Goal: Obtain resource: Download file/media

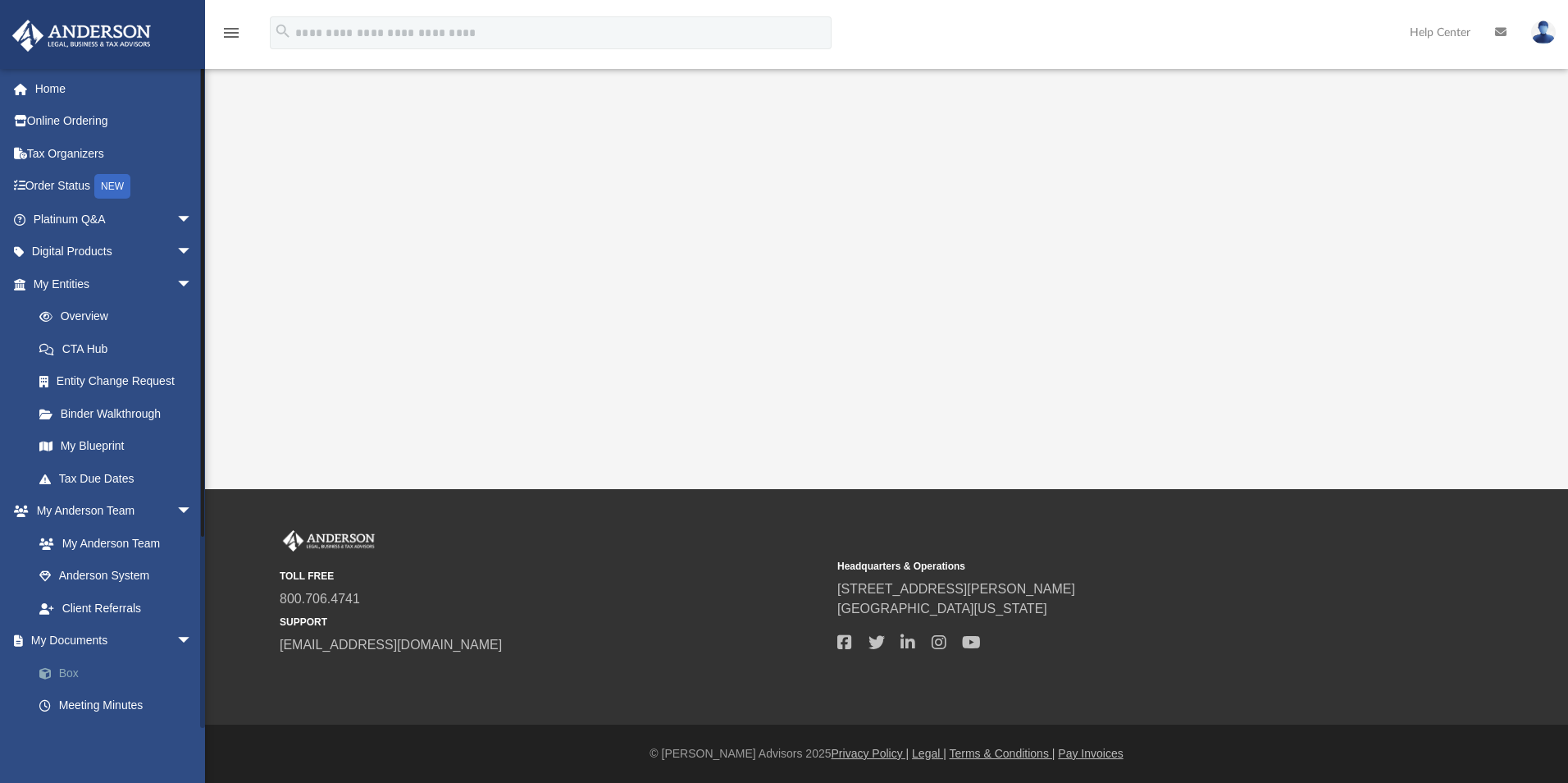
click at [76, 668] on link "Box" at bounding box center [120, 673] width 195 height 33
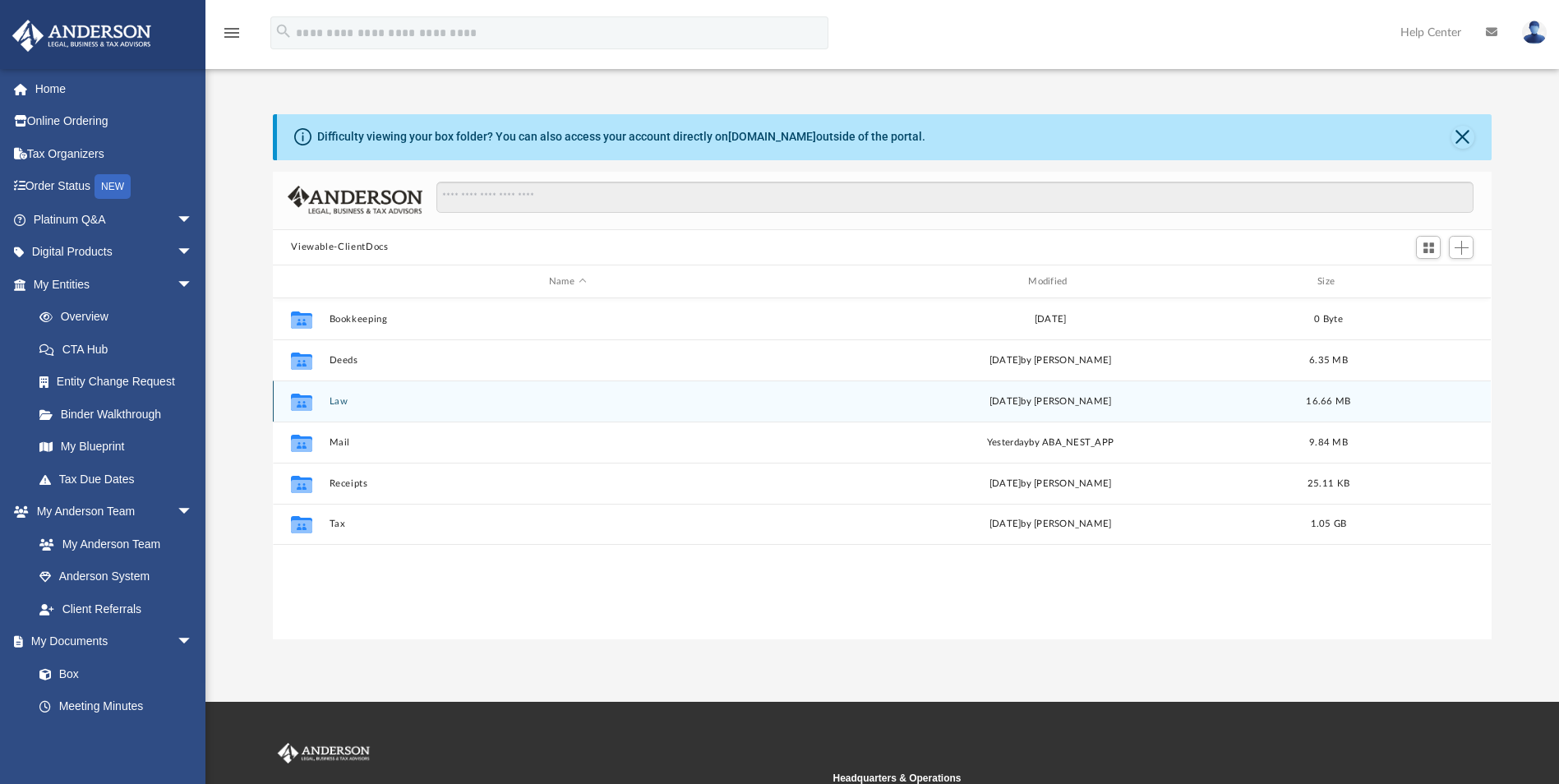
scroll to position [361, 1206]
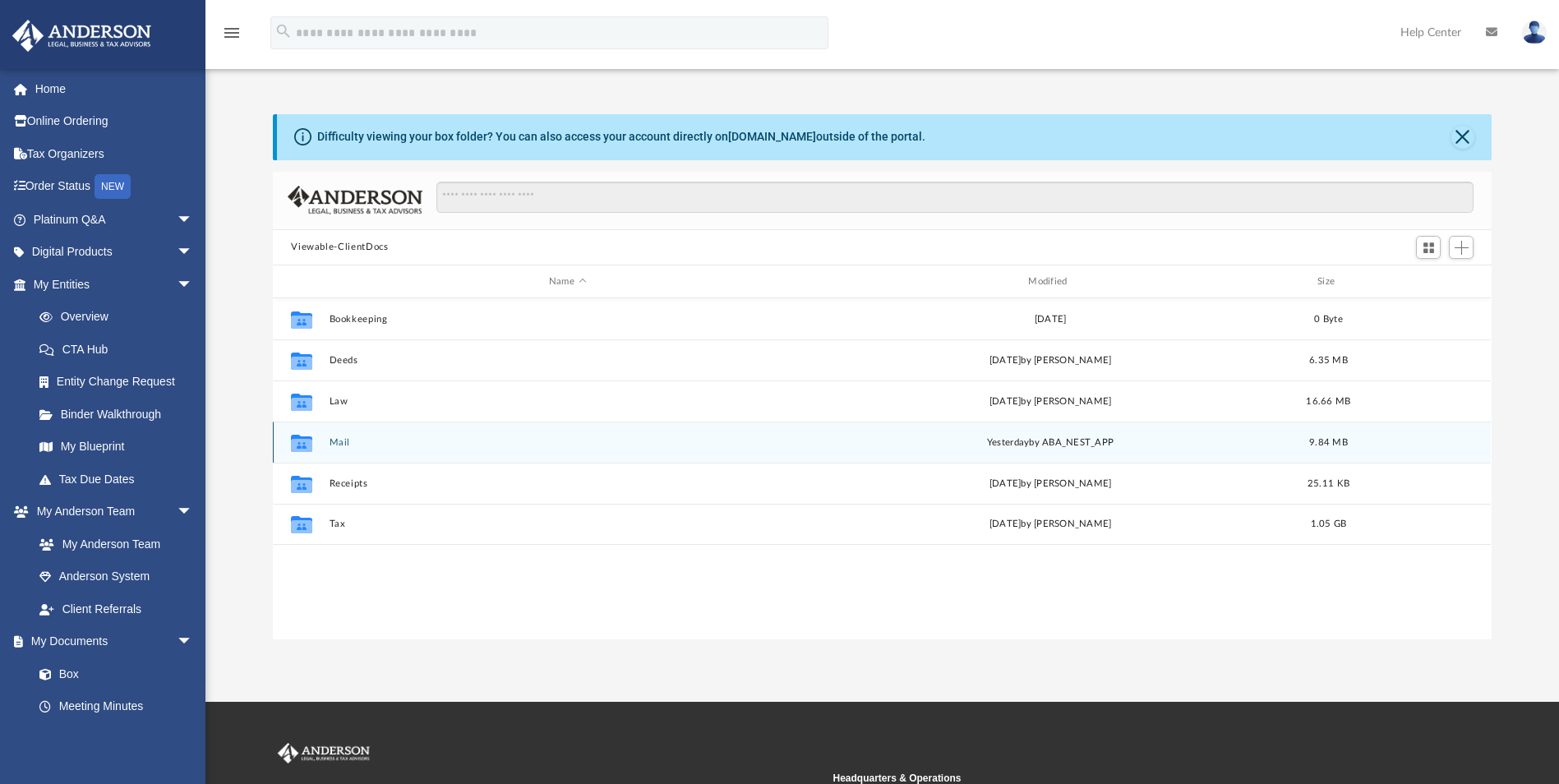
click at [337, 445] on button "Mail" at bounding box center [567, 442] width 476 height 11
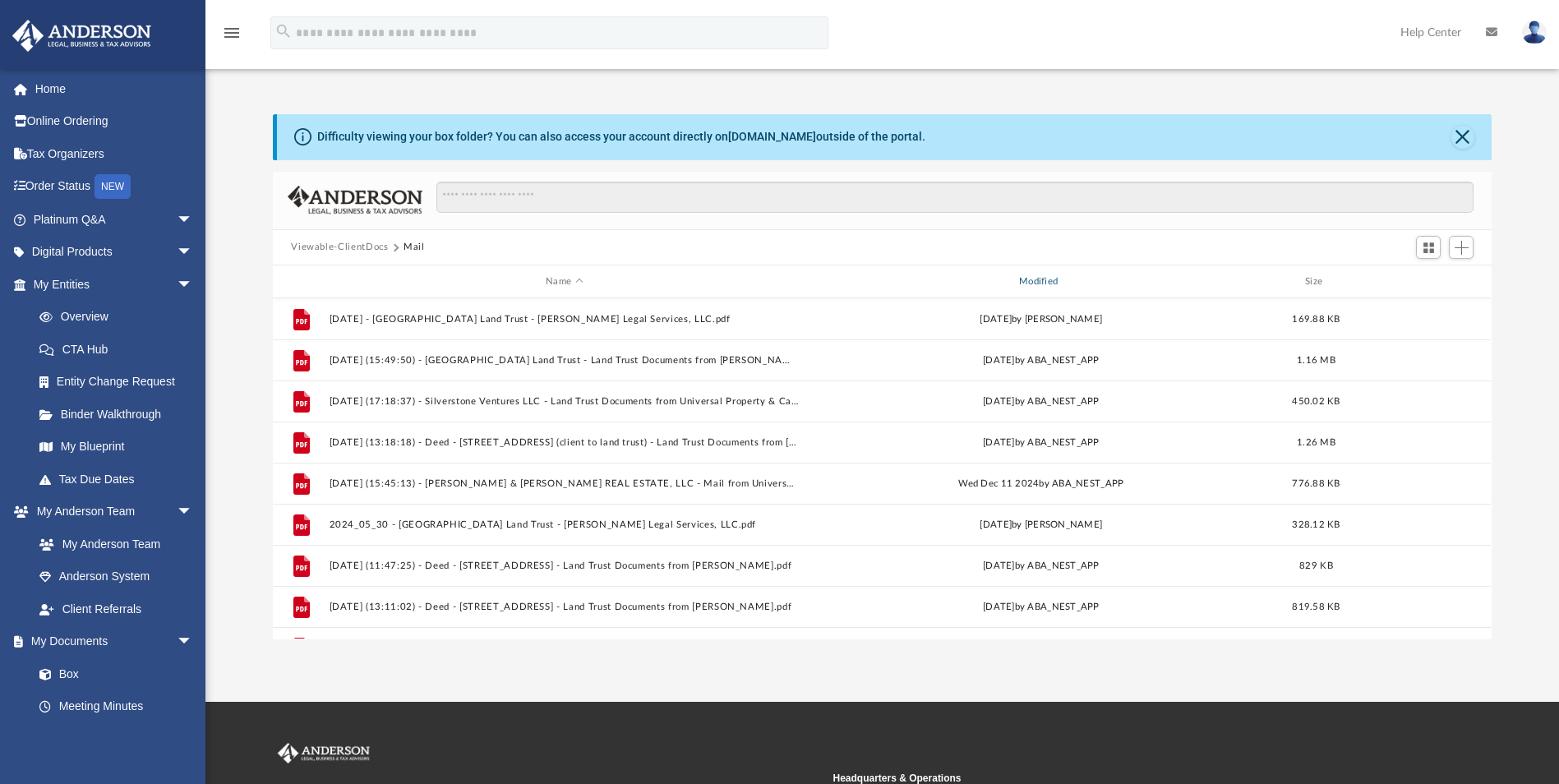
click at [1040, 278] on div "Modified" at bounding box center [1042, 281] width 470 height 15
click at [1033, 281] on div "Modified" at bounding box center [1042, 281] width 470 height 15
click at [1036, 279] on div "Modified" at bounding box center [1042, 281] width 470 height 15
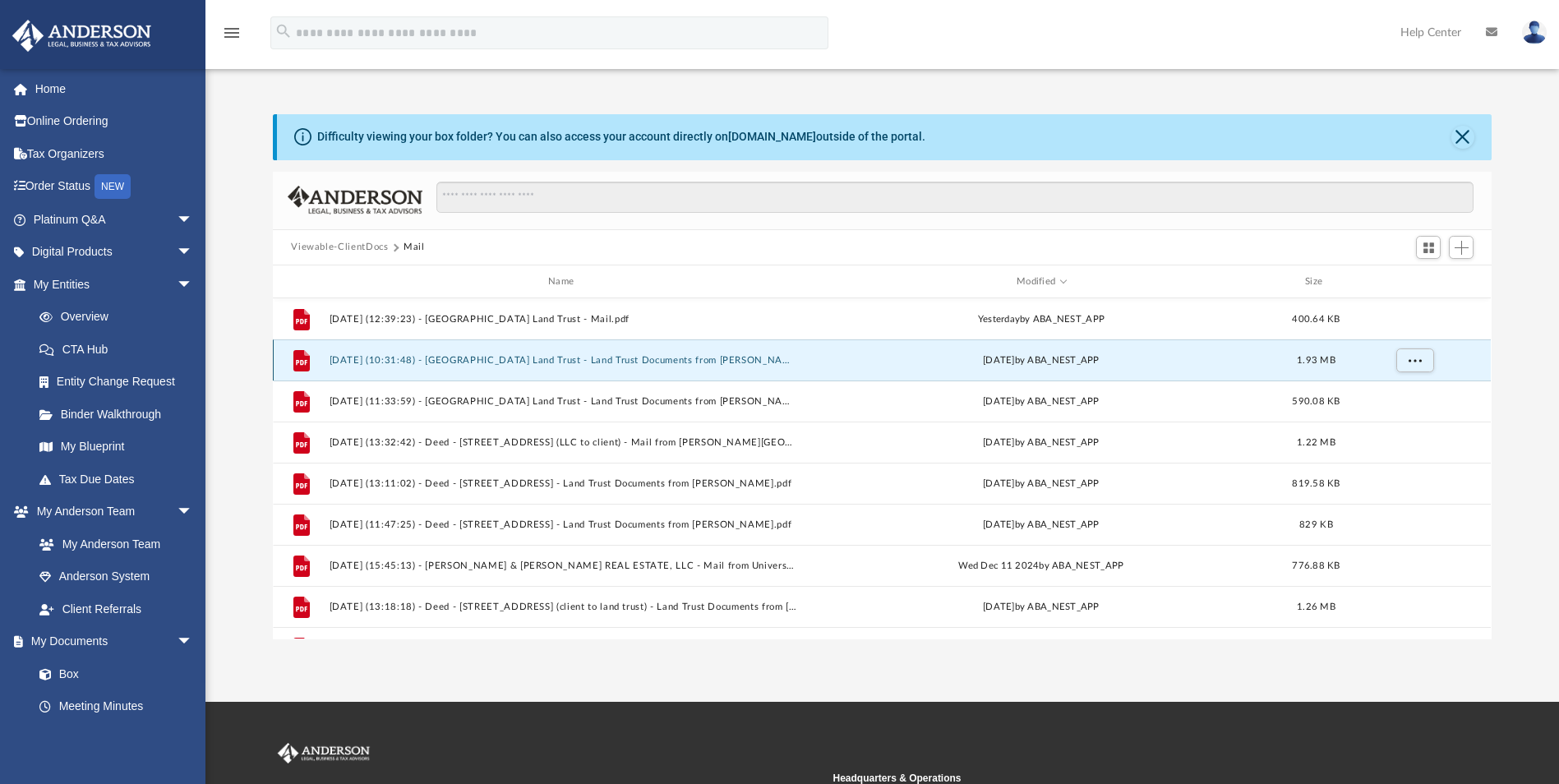
click at [686, 360] on button "[DATE] (10:31:48) - [GEOGRAPHIC_DATA] Land Trust - Land Trust Documents from [P…" at bounding box center [564, 360] width 470 height 11
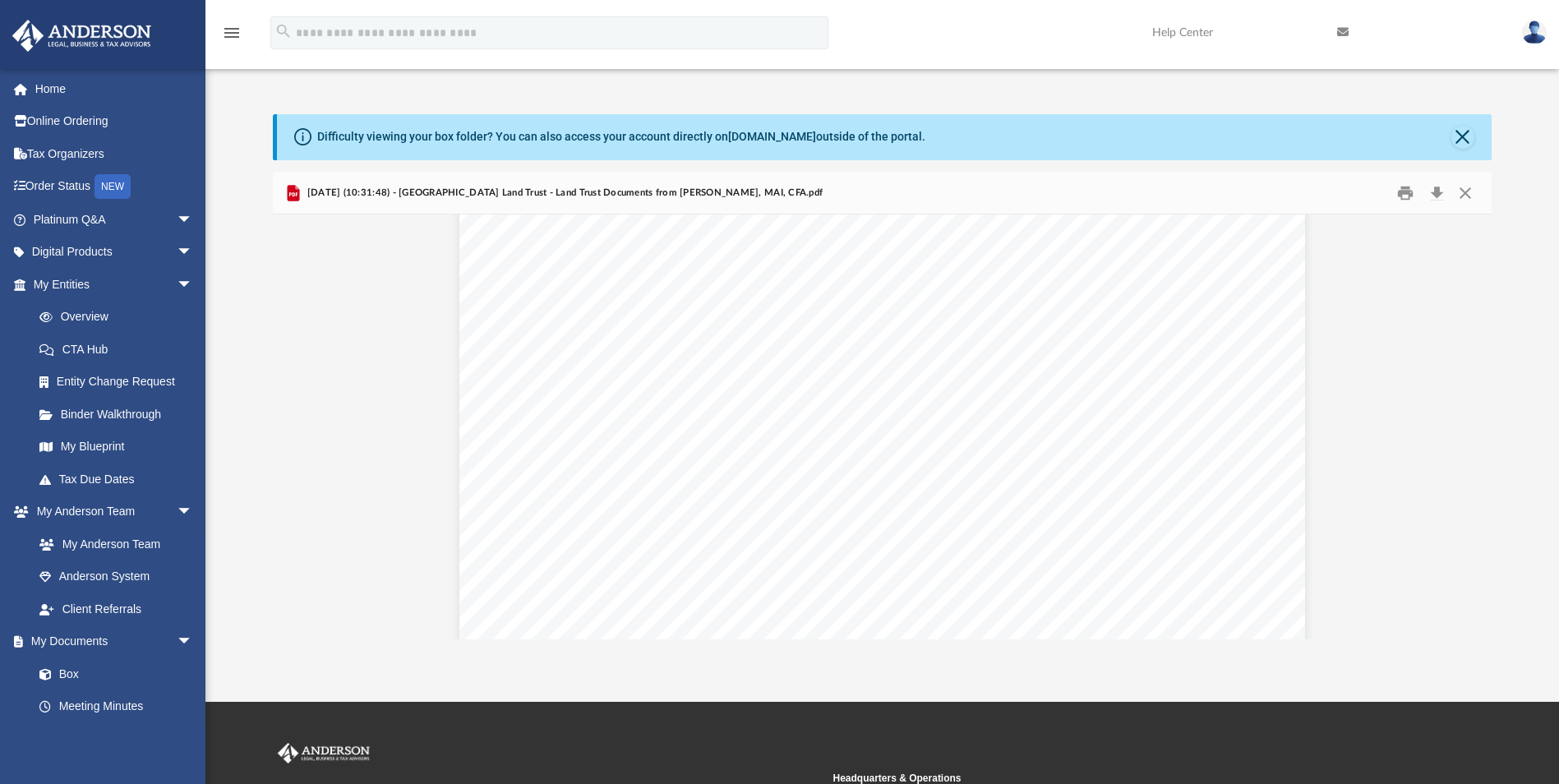
scroll to position [1889, 0]
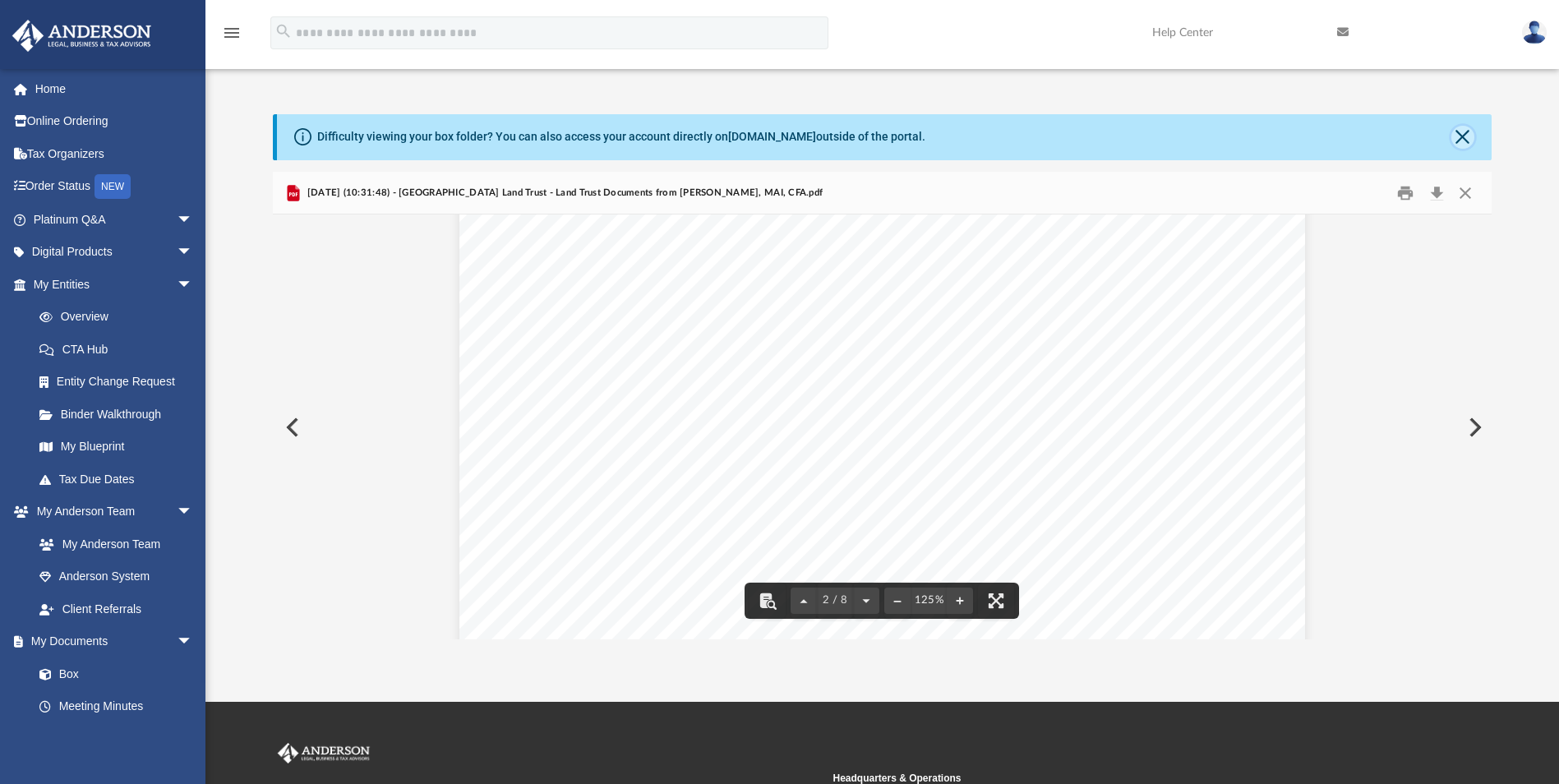
click at [1459, 130] on button "Close" at bounding box center [1463, 137] width 23 height 23
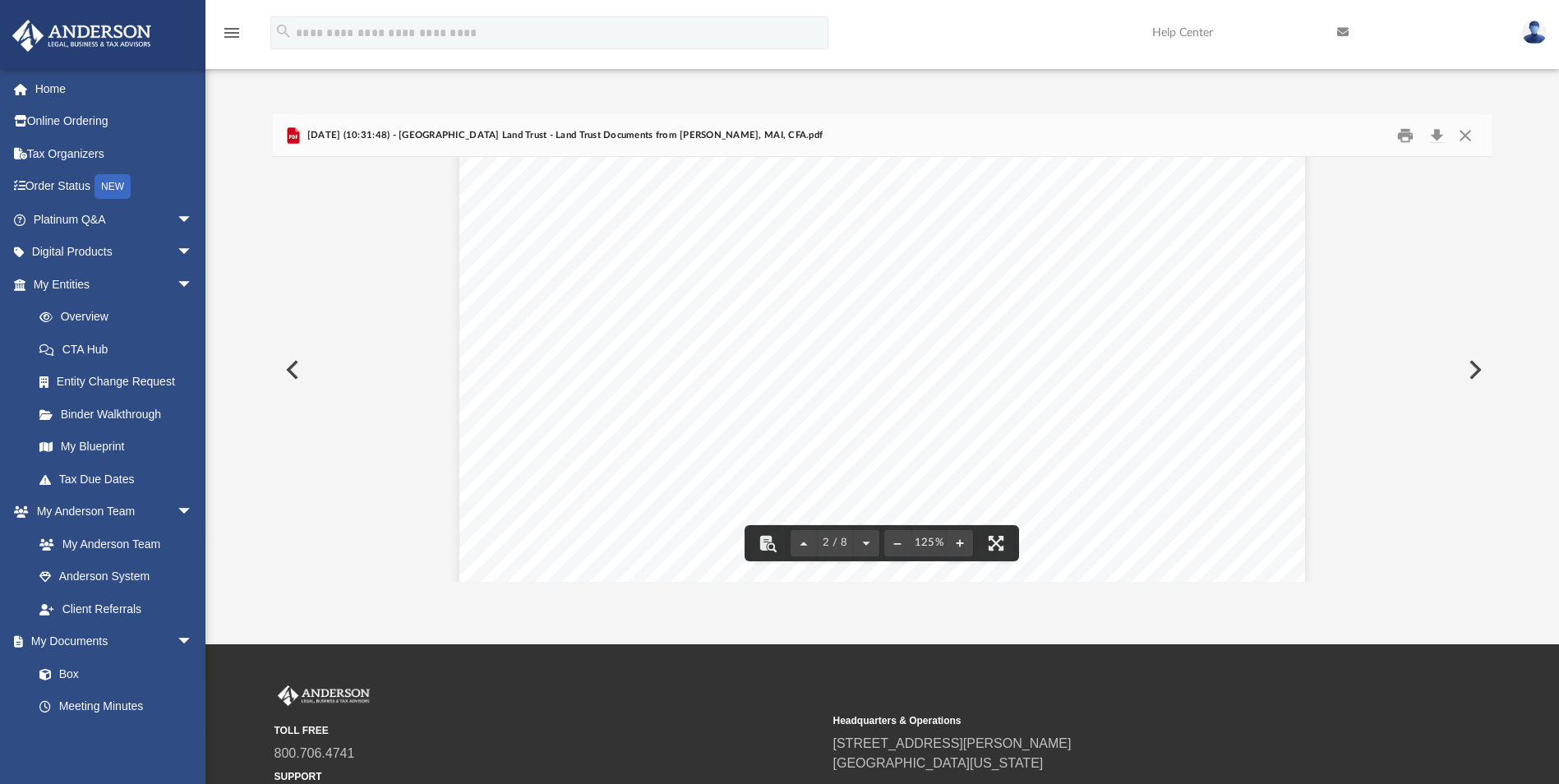
scroll to position [1479, 0]
click at [1464, 131] on button "Close" at bounding box center [1465, 135] width 29 height 26
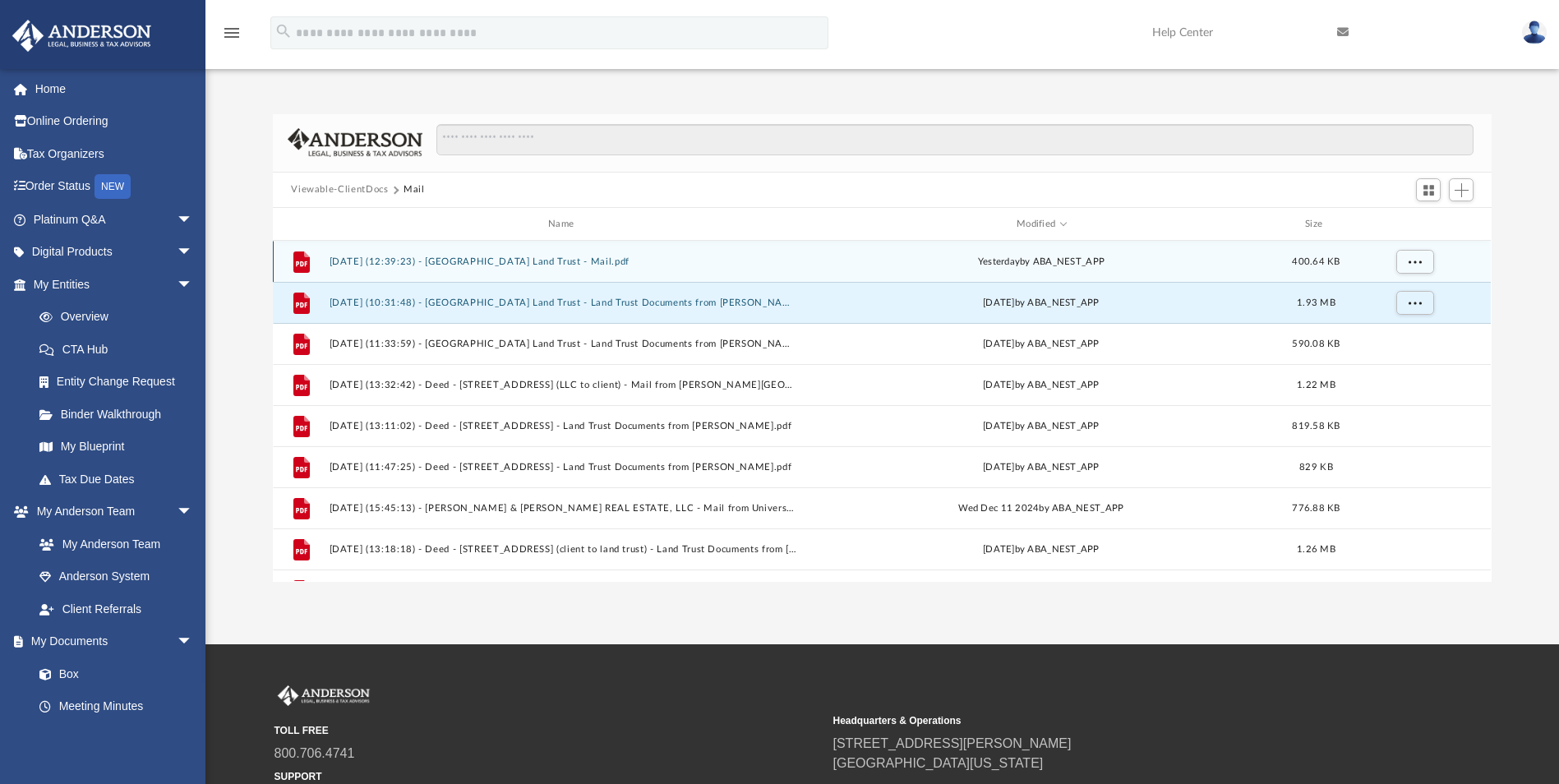
click at [515, 257] on button "[DATE] (12:39:23) - [GEOGRAPHIC_DATA] Land Trust - Mail.pdf" at bounding box center [564, 262] width 470 height 11
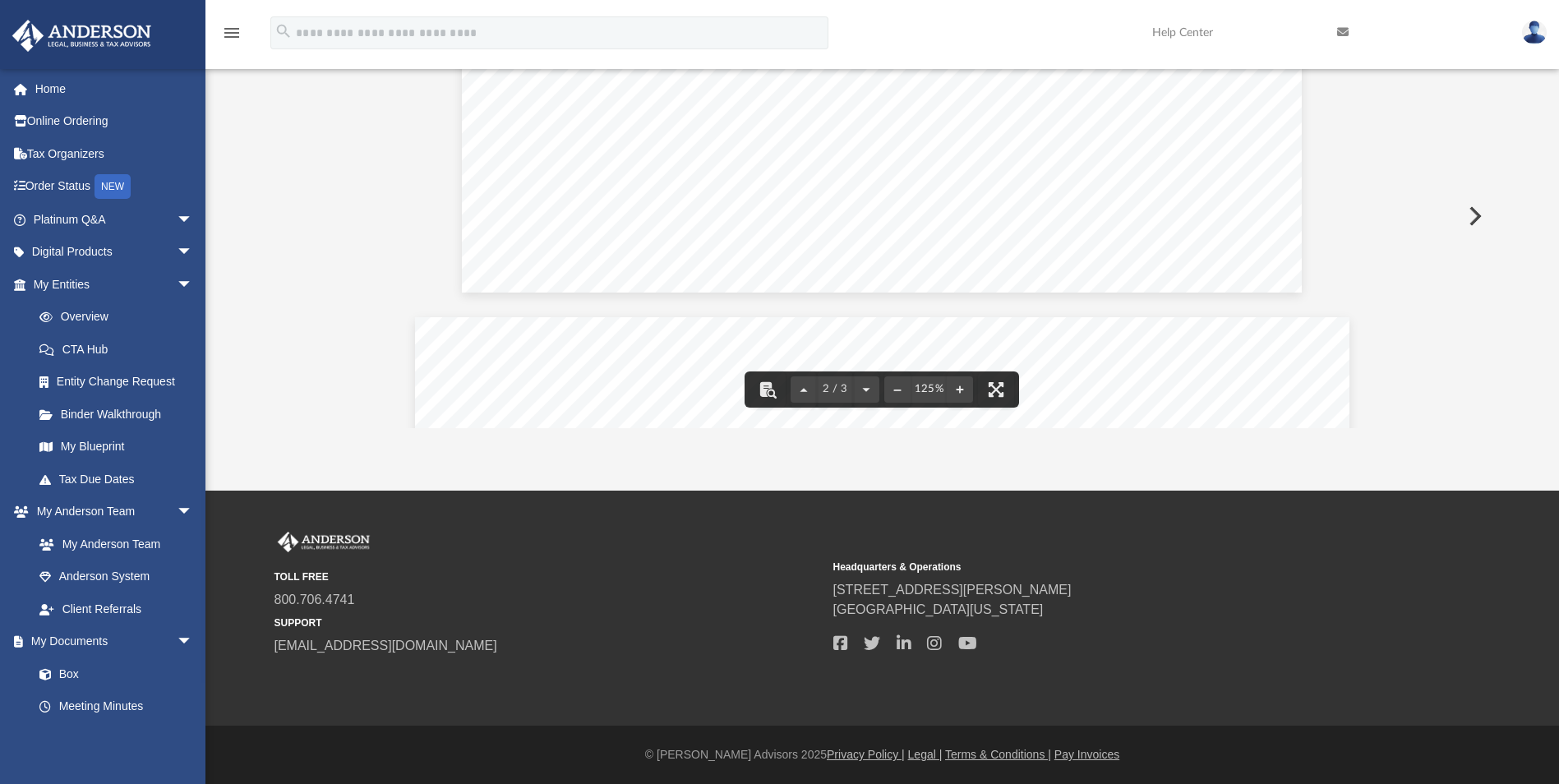
scroll to position [0, 0]
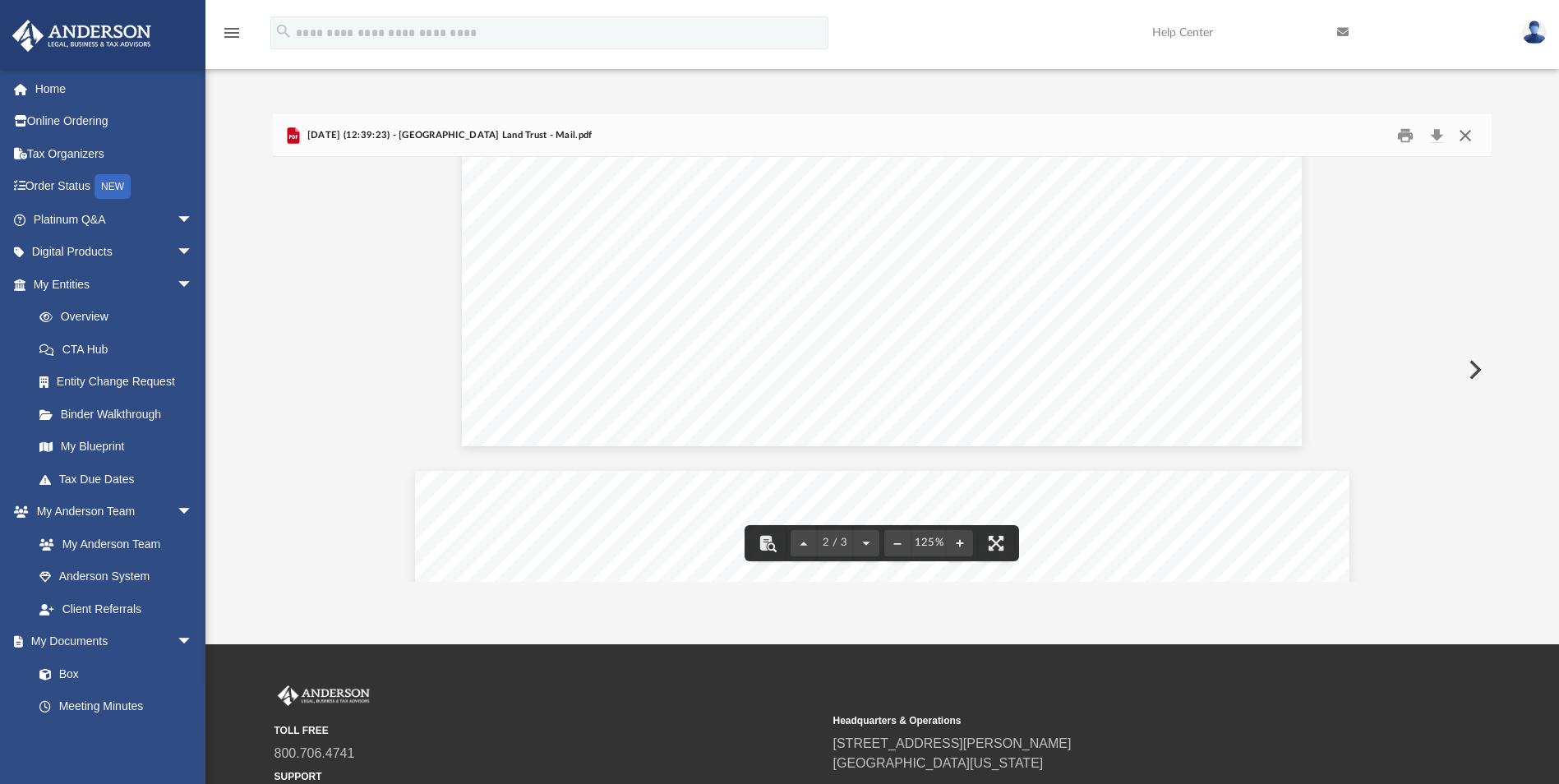
click at [1467, 130] on button "Close" at bounding box center [1465, 135] width 29 height 26
